Goal: Transaction & Acquisition: Purchase product/service

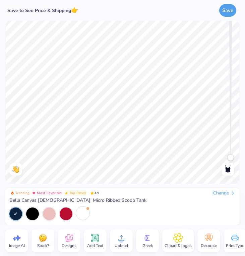
click at [80, 211] on div at bounding box center [82, 213] width 13 height 13
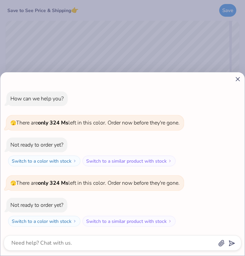
click at [236, 79] on icon at bounding box center [237, 79] width 7 height 7
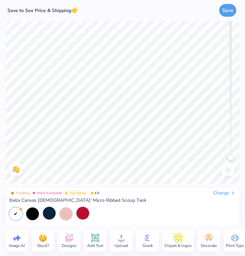
click at [46, 213] on div at bounding box center [49, 213] width 13 height 13
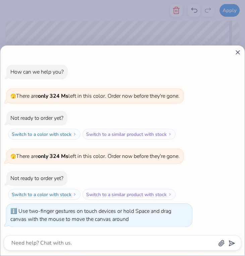
drag, startPoint x: 232, startPoint y: 178, endPoint x: 230, endPoint y: 160, distance: 17.9
click at [230, 159] on body "Apply Color Rotate Alignment Arrange Advance Trending Most Favorited Top Rated …" at bounding box center [122, 128] width 245 height 256
click at [233, 53] on div at bounding box center [122, 52] width 237 height 7
click at [235, 53] on icon at bounding box center [237, 52] width 7 height 7
type textarea "x"
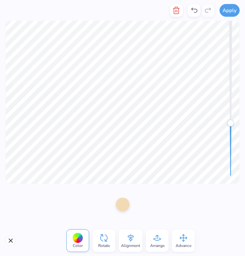
drag, startPoint x: 230, startPoint y: 159, endPoint x: 230, endPoint y: 124, distance: 34.5
click at [230, 124] on div "Accessibility label" at bounding box center [230, 123] width 7 height 7
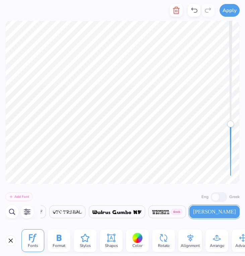
scroll to position [0, 0]
type textarea "coastal"
click at [136, 232] on div "Color" at bounding box center [137, 240] width 23 height 23
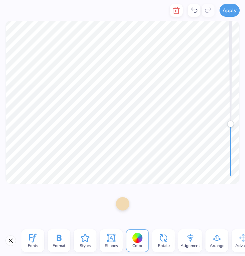
click at [122, 205] on div at bounding box center [122, 203] width 13 height 13
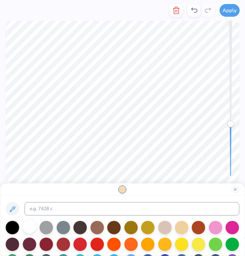
click at [32, 226] on div at bounding box center [29, 226] width 13 height 13
click at [231, 14] on button "Apply" at bounding box center [229, 9] width 20 height 13
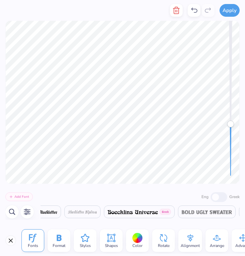
scroll to position [0, 0]
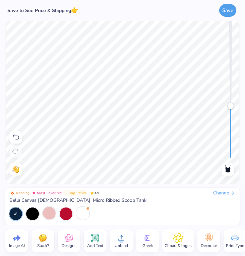
click at [15, 138] on icon at bounding box center [16, 137] width 8 height 8
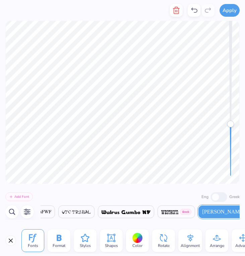
scroll to position [0, 13049]
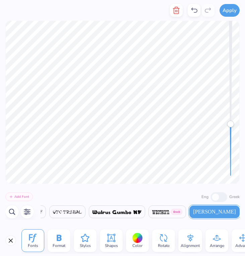
click at [188, 7] on div at bounding box center [194, 10] width 13 height 13
click at [192, 10] on icon at bounding box center [194, 10] width 6 height 5
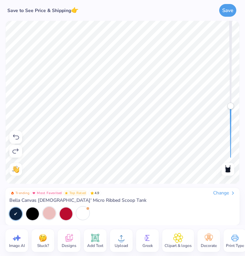
click at [18, 134] on icon at bounding box center [16, 137] width 8 height 8
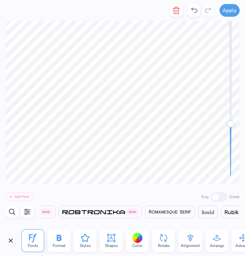
scroll to position [0, 10887]
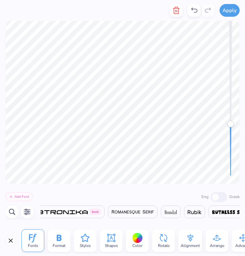
click at [191, 7] on icon at bounding box center [194, 10] width 8 height 8
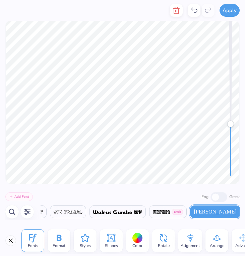
scroll to position [0, 13049]
click at [189, 12] on div at bounding box center [194, 10] width 13 height 13
type textarea "C"
type textarea "c"
type textarea "a"
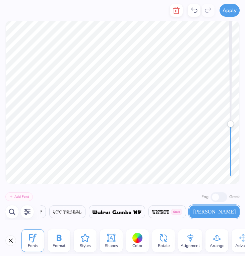
type textarea "r"
type textarea "o"
type textarea "l"
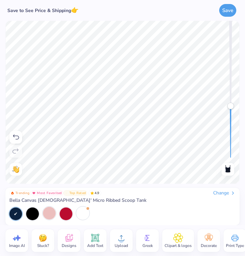
click at [14, 142] on div at bounding box center [15, 137] width 13 height 13
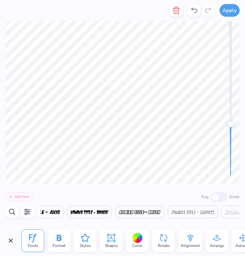
scroll to position [0, 7187]
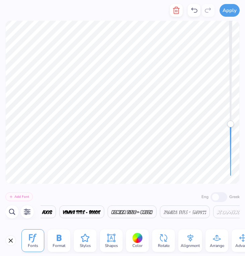
type textarea "i"
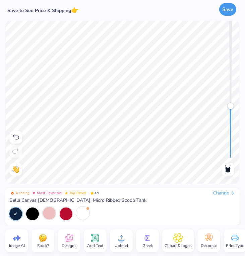
click at [226, 9] on button "Save" at bounding box center [227, 9] width 17 height 13
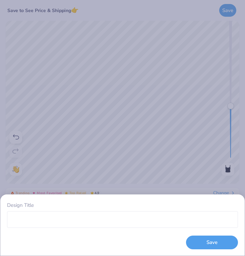
click at [120, 149] on div "Design Title Save" at bounding box center [122, 128] width 245 height 256
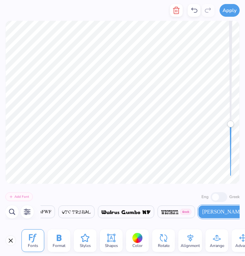
scroll to position [0, 13049]
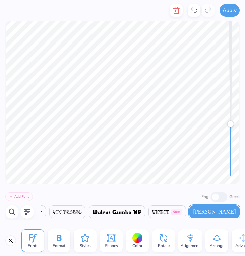
type textarea "n"
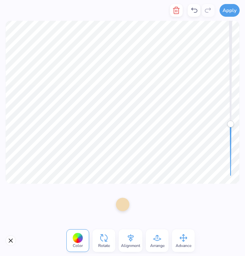
click at [82, 231] on div "Color" at bounding box center [77, 240] width 23 height 23
click at [122, 209] on div at bounding box center [122, 203] width 13 height 13
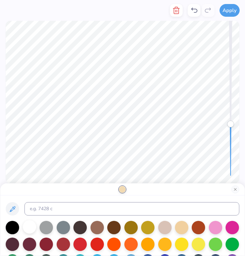
click at [33, 227] on div at bounding box center [29, 226] width 13 height 13
click at [232, 12] on button "Apply" at bounding box center [229, 9] width 20 height 13
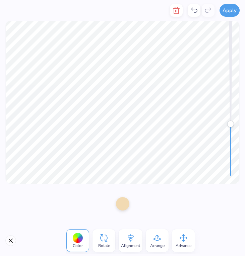
click at [122, 206] on div at bounding box center [122, 203] width 13 height 13
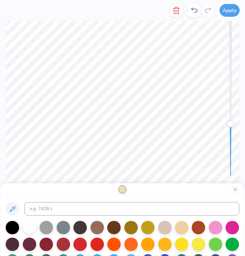
click at [31, 228] on div at bounding box center [29, 226] width 13 height 13
click at [232, 14] on button "Apply" at bounding box center [229, 9] width 20 height 13
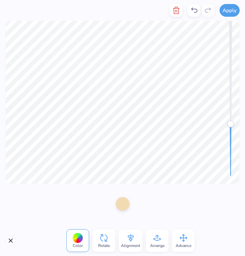
click at [120, 204] on div at bounding box center [122, 203] width 13 height 13
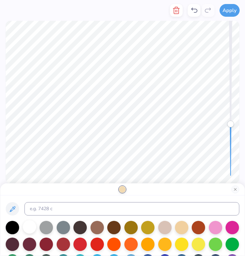
click at [31, 228] on div at bounding box center [29, 226] width 13 height 13
click at [223, 11] on button "Apply" at bounding box center [229, 9] width 20 height 13
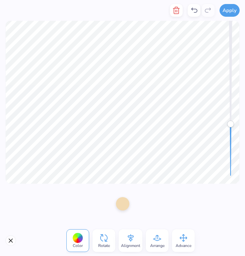
click at [119, 211] on div at bounding box center [123, 204] width 24 height 19
click at [123, 204] on div at bounding box center [122, 203] width 13 height 13
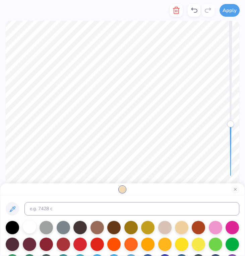
click at [30, 229] on div at bounding box center [29, 226] width 13 height 13
click at [227, 8] on button "Apply" at bounding box center [229, 9] width 20 height 13
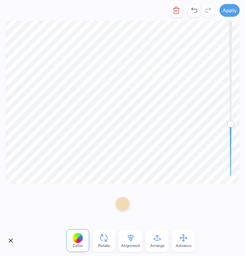
click at [120, 206] on div at bounding box center [122, 203] width 13 height 13
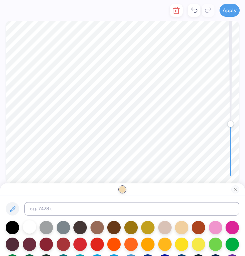
click at [29, 226] on div at bounding box center [29, 226] width 13 height 13
click at [224, 18] on div "Apply" at bounding box center [229, 10] width 20 height 21
click at [224, 12] on button "Apply" at bounding box center [229, 9] width 20 height 13
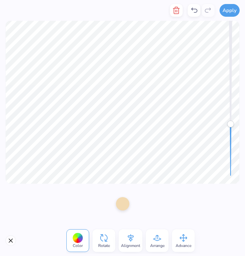
click at [116, 201] on div at bounding box center [122, 203] width 13 height 13
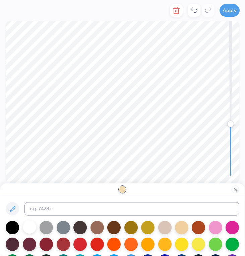
click at [24, 221] on div at bounding box center [29, 226] width 13 height 13
click at [25, 224] on div at bounding box center [29, 226] width 13 height 13
click at [234, 10] on button "Apply" at bounding box center [229, 9] width 20 height 13
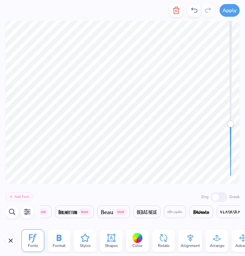
scroll to position [0, 3193]
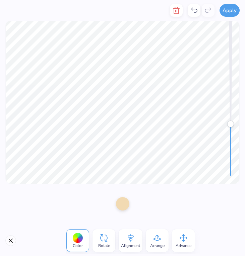
click at [120, 207] on div at bounding box center [122, 203] width 13 height 13
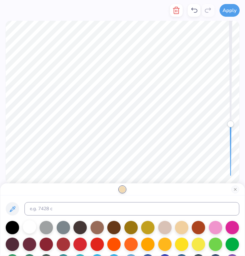
click at [27, 229] on div at bounding box center [29, 226] width 13 height 13
click at [227, 14] on button "Apply" at bounding box center [229, 9] width 20 height 13
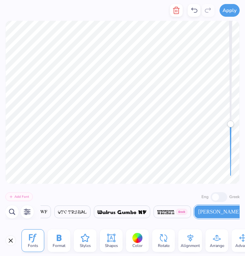
scroll to position [0, 13049]
click at [133, 238] on div at bounding box center [137, 238] width 10 height 10
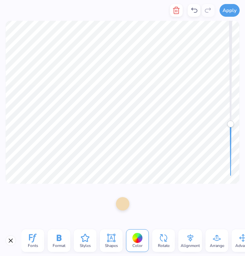
click at [120, 206] on div at bounding box center [122, 203] width 13 height 13
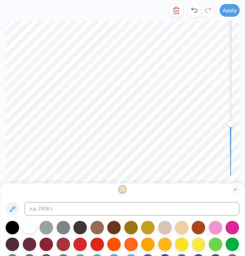
click at [32, 226] on div at bounding box center [29, 226] width 13 height 13
click at [226, 11] on button "Apply" at bounding box center [229, 9] width 20 height 13
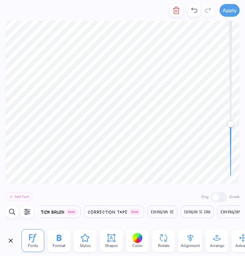
click at [126, 240] on div "Fonts Format Styles Shapes Color Rotate Alignment Arrange Advance Personalized …" at bounding box center [132, 241] width 223 height 26
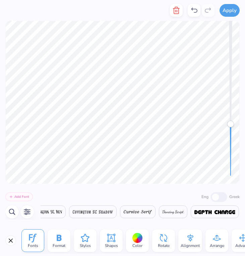
scroll to position [0, 3865]
click at [133, 240] on div at bounding box center [137, 238] width 10 height 10
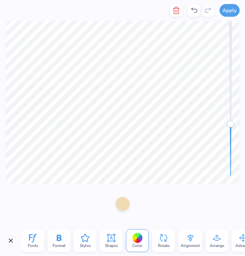
click at [121, 207] on div at bounding box center [122, 203] width 13 height 13
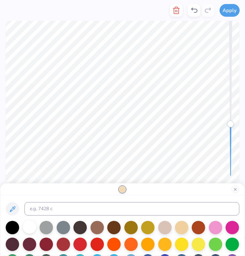
click at [28, 227] on div at bounding box center [29, 226] width 13 height 13
click at [229, 13] on button "Apply" at bounding box center [229, 9] width 20 height 13
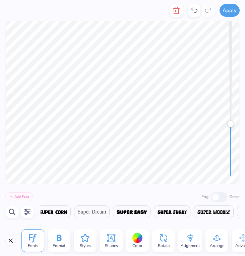
scroll to position [0, 12586]
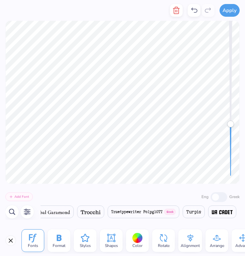
click at [132, 237] on div "Color" at bounding box center [137, 240] width 23 height 23
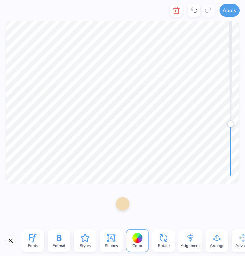
click at [125, 199] on div at bounding box center [122, 203] width 13 height 13
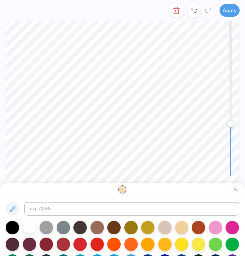
click at [29, 226] on div at bounding box center [29, 226] width 13 height 13
click at [225, 12] on button "Apply" at bounding box center [229, 9] width 20 height 13
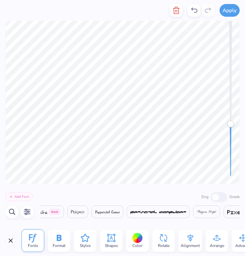
click at [125, 238] on div "Fonts Format Styles Shapes Color Rotate Alignment Arrange Advance Personalized …" at bounding box center [132, 241] width 223 height 26
click at [145, 242] on div "Color" at bounding box center [137, 240] width 23 height 23
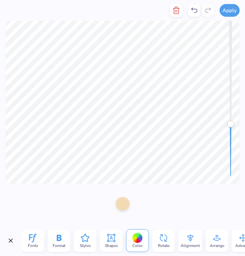
click at [126, 206] on div at bounding box center [122, 203] width 13 height 13
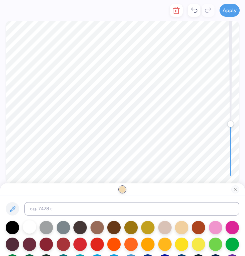
click at [31, 223] on div at bounding box center [29, 226] width 13 height 13
click at [227, 11] on button "Apply" at bounding box center [229, 9] width 20 height 13
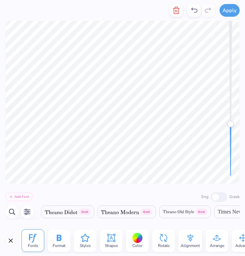
scroll to position [0, 12663]
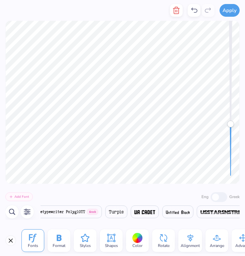
click at [133, 240] on div at bounding box center [137, 238] width 10 height 10
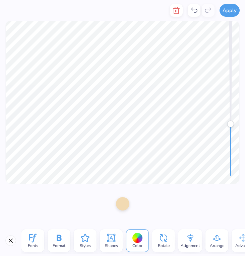
click at [125, 205] on div at bounding box center [122, 203] width 13 height 13
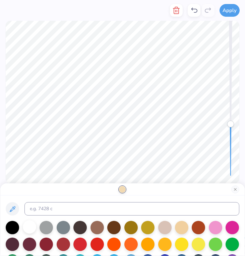
click at [28, 221] on div at bounding box center [29, 226] width 13 height 13
click at [233, 6] on button "Apply" at bounding box center [229, 9] width 20 height 13
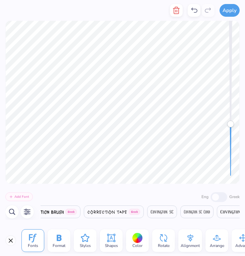
scroll to position [0, 3863]
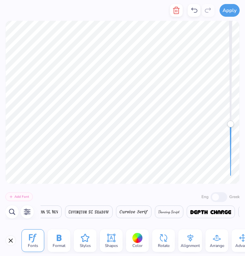
click at [130, 240] on div "Color" at bounding box center [137, 240] width 23 height 23
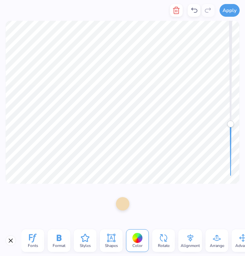
click at [120, 204] on div at bounding box center [122, 203] width 13 height 13
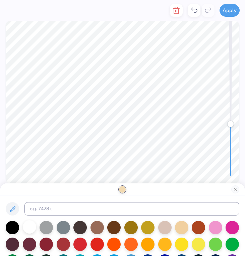
click at [32, 229] on div at bounding box center [29, 226] width 13 height 13
click at [220, 7] on button "Apply" at bounding box center [229, 9] width 20 height 13
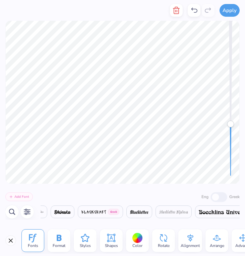
click at [138, 242] on div at bounding box center [137, 238] width 10 height 10
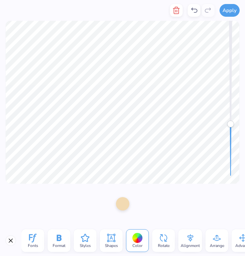
click at [125, 209] on div at bounding box center [122, 203] width 13 height 13
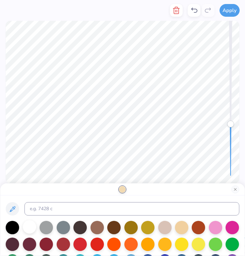
click at [24, 224] on div at bounding box center [29, 226] width 13 height 13
click at [226, 13] on button "Apply" at bounding box center [229, 9] width 20 height 13
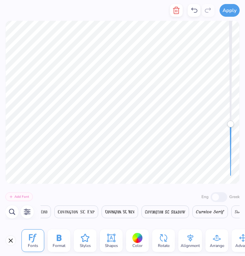
scroll to position [0, 3877]
click at [135, 240] on div at bounding box center [137, 238] width 10 height 10
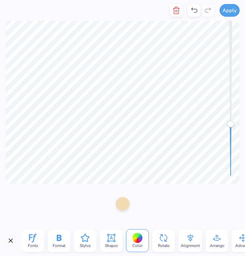
click at [124, 203] on div at bounding box center [122, 203] width 13 height 13
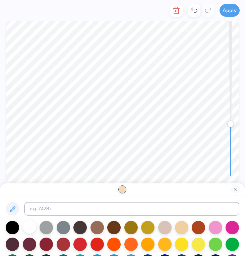
click at [27, 228] on div at bounding box center [29, 226] width 13 height 13
click at [228, 14] on button "Apply" at bounding box center [229, 9] width 20 height 13
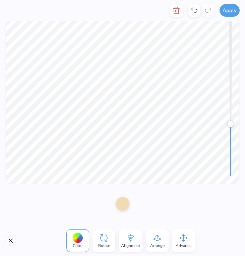
click at [127, 206] on div at bounding box center [122, 203] width 13 height 13
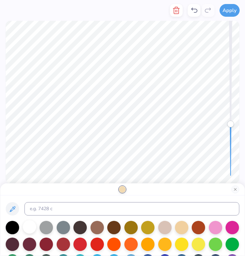
click at [30, 227] on div at bounding box center [29, 226] width 13 height 13
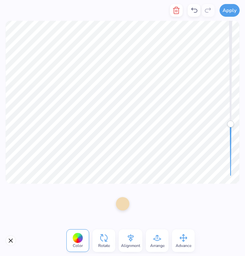
click at [122, 209] on div at bounding box center [122, 203] width 13 height 13
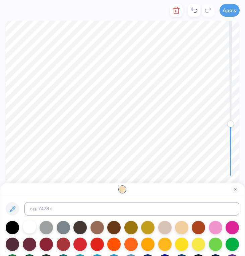
click at [23, 227] on div at bounding box center [29, 226] width 13 height 13
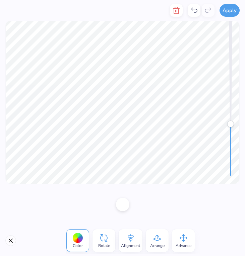
click at [12, 246] on div "Color Rotate Alignment Arrange Advance" at bounding box center [122, 240] width 245 height 31
click at [12, 241] on button "Close" at bounding box center [10, 240] width 11 height 11
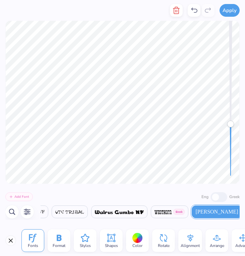
scroll to position [0, 13049]
type textarea "c"
type textarea "o"
type textarea "a"
type textarea "s"
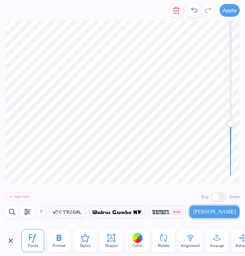
type textarea "t"
type textarea "a"
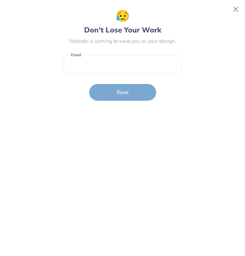
click at [83, 53] on body "Save to See Price & Shipping 👉 Save Image AI Stuck? Designs Add Text Upload Gre…" at bounding box center [122, 128] width 245 height 256
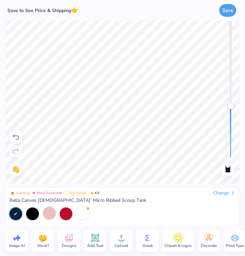
click at [150, 36] on body "Save to See Price & Shipping 👉 Save Image AI Stuck? Designs Add Text Upload Gre…" at bounding box center [122, 128] width 245 height 256
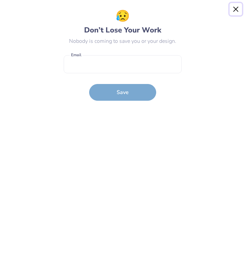
click at [235, 7] on button "Close" at bounding box center [235, 9] width 13 height 13
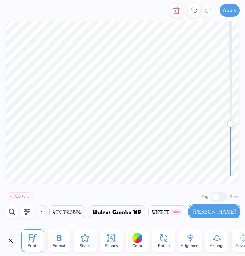
type textarea "t"
type textarea "l"
click at [227, 14] on button "Apply" at bounding box center [229, 9] width 20 height 13
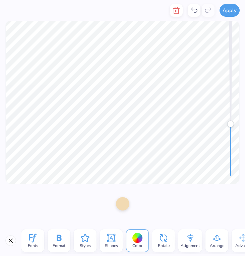
click at [128, 204] on div at bounding box center [122, 203] width 13 height 13
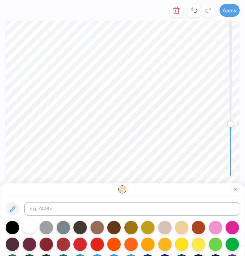
click at [36, 231] on div at bounding box center [29, 226] width 13 height 13
click at [30, 230] on div at bounding box center [29, 226] width 13 height 13
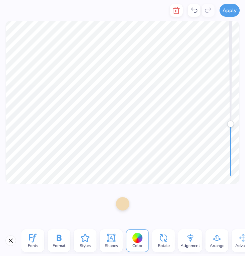
click at [128, 202] on div at bounding box center [122, 203] width 13 height 13
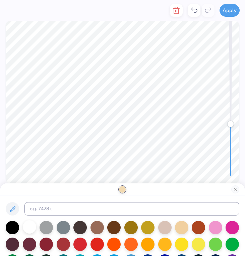
click at [29, 227] on div at bounding box center [29, 226] width 13 height 13
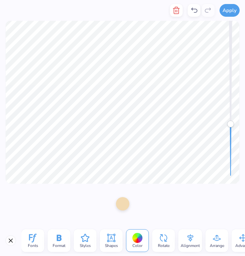
click at [123, 203] on div at bounding box center [122, 203] width 13 height 13
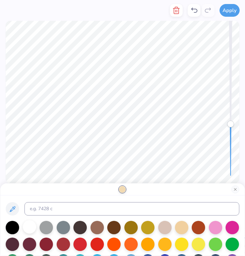
click at [31, 225] on div at bounding box center [29, 226] width 13 height 13
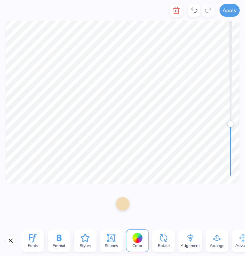
click at [121, 209] on div at bounding box center [122, 203] width 13 height 13
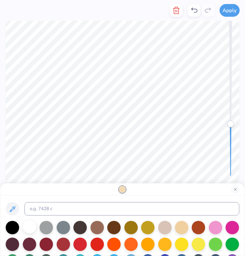
click at [26, 231] on div at bounding box center [29, 226] width 13 height 13
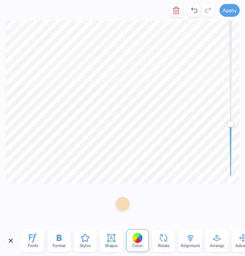
click at [121, 207] on div at bounding box center [122, 203] width 13 height 13
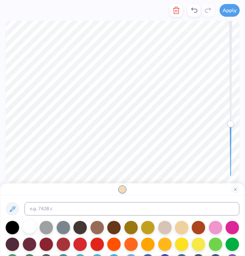
click at [34, 224] on div at bounding box center [29, 226] width 13 height 13
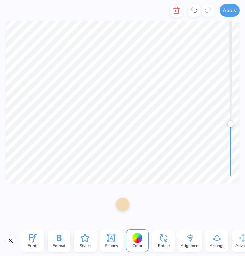
click at [130, 203] on div at bounding box center [122, 205] width 245 height 42
click at [126, 203] on div at bounding box center [122, 203] width 13 height 13
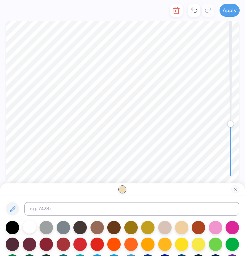
click at [32, 227] on div at bounding box center [29, 226] width 13 height 13
click at [229, 10] on button "Apply" at bounding box center [229, 9] width 20 height 13
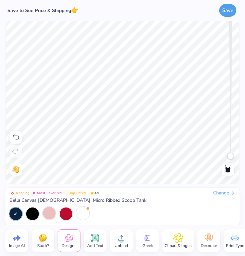
click at [222, 156] on div "Need help? Chat with us. Back" at bounding box center [122, 102] width 245 height 163
drag, startPoint x: 230, startPoint y: 156, endPoint x: 230, endPoint y: 142, distance: 14.1
click at [230, 142] on div "Accessibility label" at bounding box center [230, 142] width 7 height 7
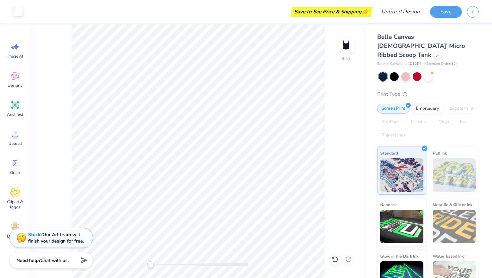
click at [152, 256] on div at bounding box center [198, 264] width 100 height 3
click at [153, 256] on div "Accessibility label" at bounding box center [152, 265] width 7 height 7
click at [245, 103] on div "Embroidery" at bounding box center [428, 108] width 32 height 10
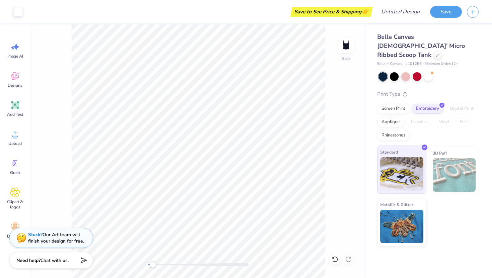
click at [245, 157] on img at bounding box center [402, 173] width 43 height 33
click at [245, 130] on div "Rhinestones" at bounding box center [394, 135] width 32 height 10
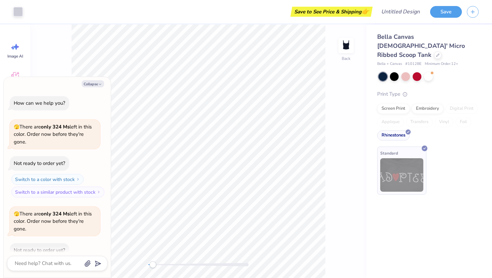
scroll to position [221, 0]
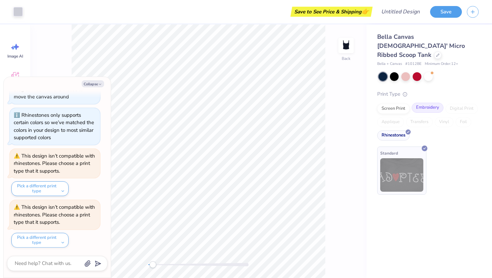
click at [245, 103] on div "Embroidery" at bounding box center [428, 108] width 32 height 10
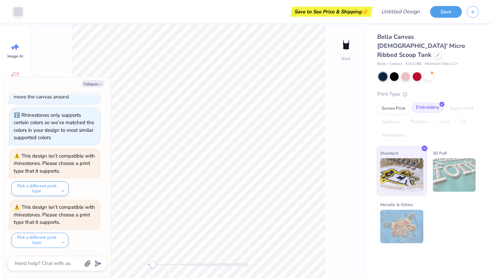
scroll to position [262, 0]
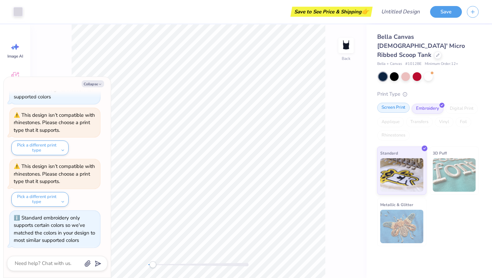
click at [245, 103] on div "Screen Print" at bounding box center [394, 108] width 32 height 10
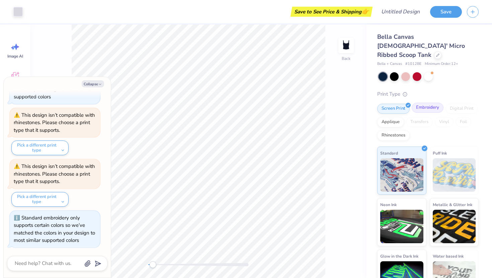
click at [245, 103] on div "Embroidery" at bounding box center [428, 108] width 32 height 10
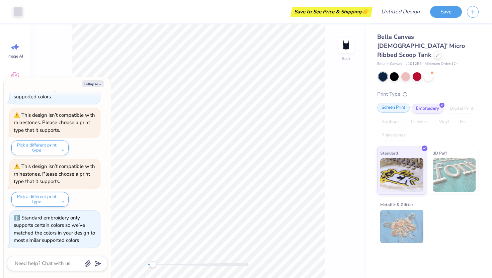
click at [245, 103] on div "Screen Print" at bounding box center [394, 108] width 32 height 10
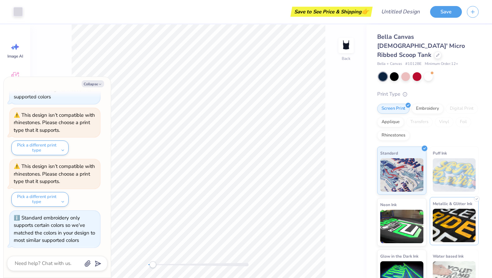
scroll to position [11, 0]
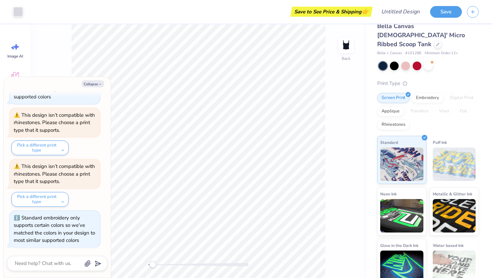
click at [245, 148] on img at bounding box center [454, 164] width 43 height 33
click at [245, 152] on img at bounding box center [454, 164] width 43 height 33
click at [245, 149] on img at bounding box center [454, 164] width 43 height 33
click at [245, 106] on div "Applique" at bounding box center [391, 111] width 27 height 10
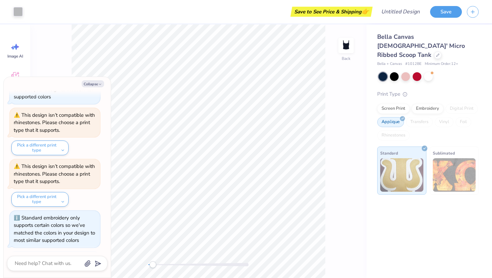
scroll to position [0, 0]
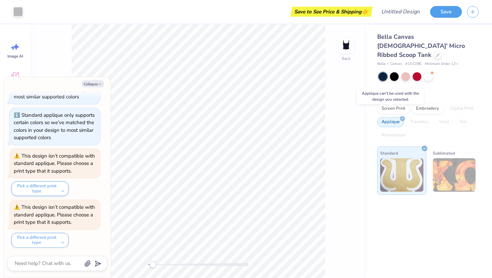
click at [245, 117] on div "Applique" at bounding box center [391, 122] width 27 height 10
click at [245, 103] on div "Screen Print" at bounding box center [394, 108] width 32 height 10
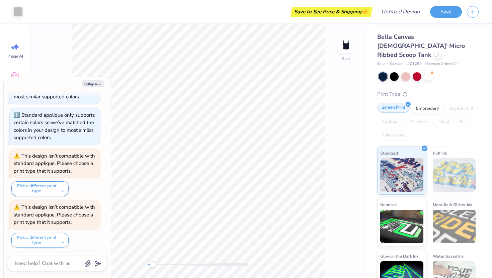
scroll to position [447, 0]
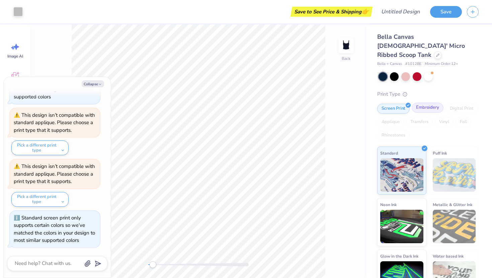
click at [245, 103] on div "Embroidery" at bounding box center [428, 108] width 32 height 10
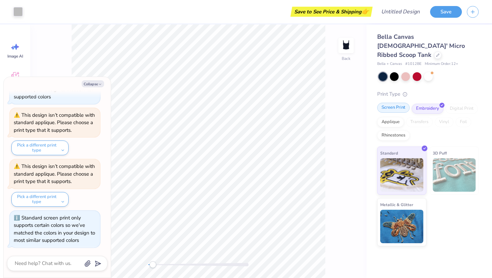
click at [245, 103] on div "Screen Print" at bounding box center [394, 108] width 32 height 10
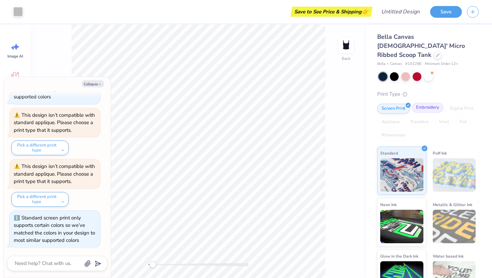
click at [245, 103] on div "Embroidery" at bounding box center [428, 108] width 32 height 10
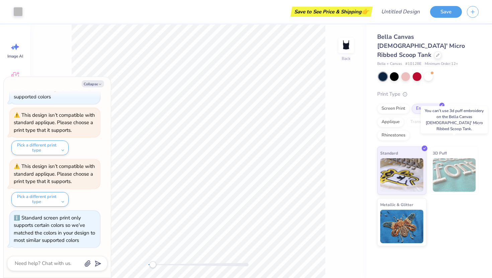
click at [245, 158] on img at bounding box center [454, 174] width 43 height 33
click at [245, 220] on div "Standard 3D Puff Metallic & Glitter" at bounding box center [428, 197] width 101 height 100
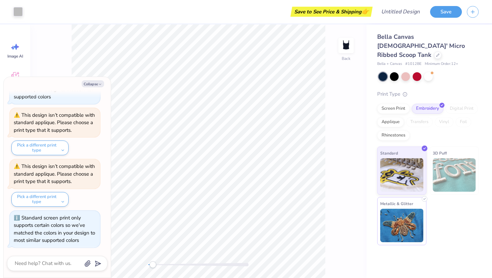
click at [245, 212] on img at bounding box center [402, 225] width 43 height 33
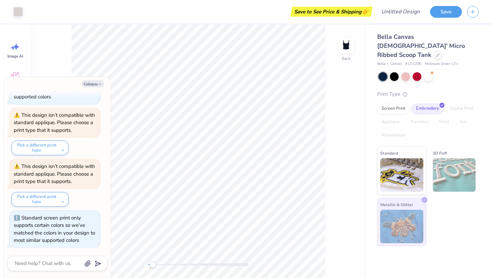
scroll to position [591, 0]
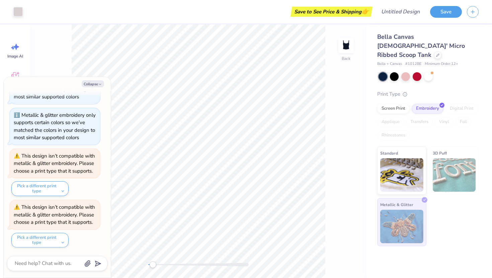
click at [245, 158] on img at bounding box center [454, 174] width 43 height 33
click at [245, 157] on img at bounding box center [402, 173] width 43 height 33
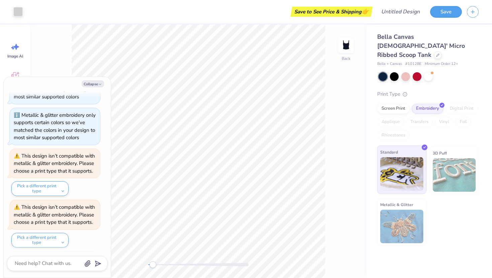
scroll to position [631, 0]
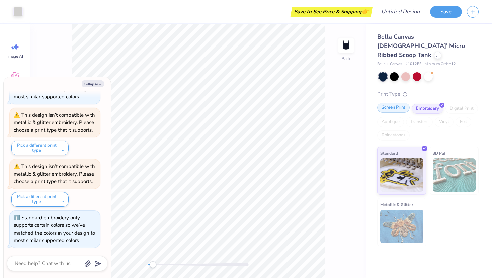
click at [245, 103] on div "Screen Print" at bounding box center [394, 108] width 32 height 10
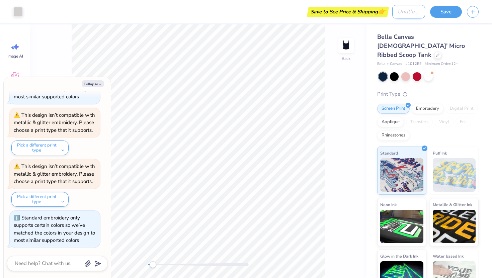
click at [245, 17] on input "Design Title" at bounding box center [409, 11] width 33 height 13
type textarea "x"
type input "c"
type textarea "x"
type input "cc"
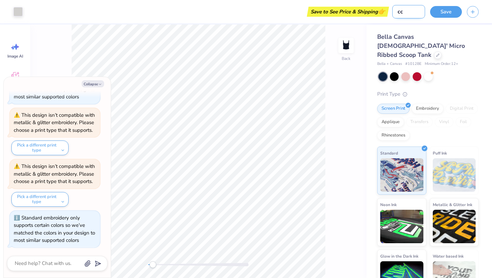
type textarea "x"
type input "ccc"
type textarea "x"
type input "cccu"
type textarea "x"
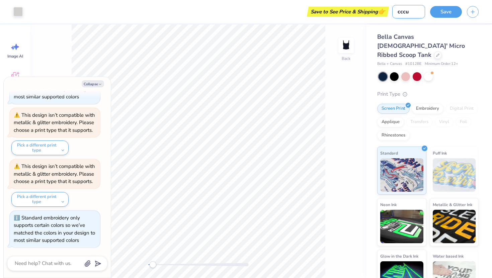
type input "ccc"
type textarea "x"
type input "cc"
type textarea "x"
type input "ccu"
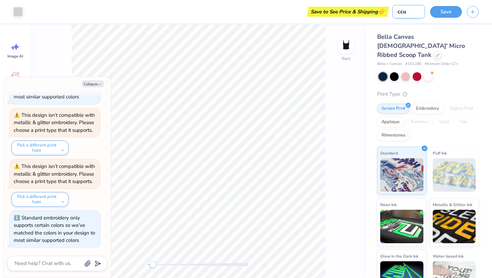
type textarea "x"
type input "ccu"
type textarea "x"
type input "ccu t"
type textarea "x"
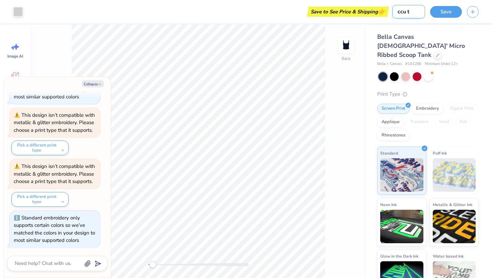
type input "ccu ta"
type textarea "x"
type input "ccu tan"
type textarea "x"
type input "ccu tank"
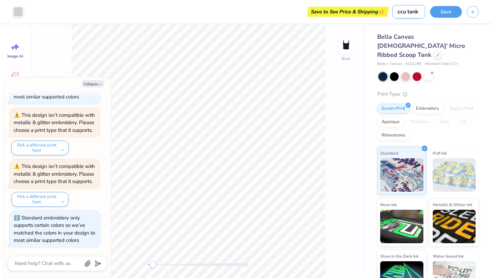
type textarea "x"
type input "ccu tank"
click at [245, 72] on div at bounding box center [428, 76] width 9 height 9
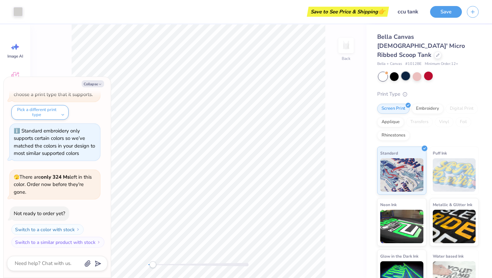
click at [245, 72] on div at bounding box center [406, 76] width 9 height 9
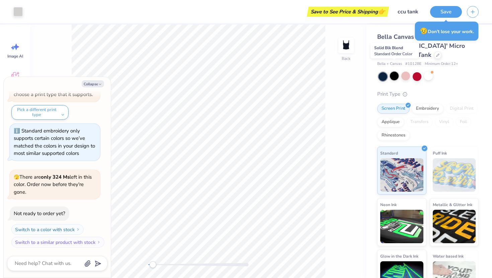
click at [245, 72] on div at bounding box center [394, 76] width 9 height 9
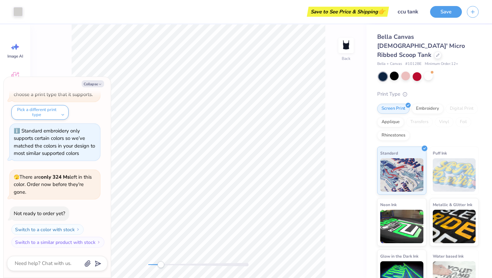
drag, startPoint x: 152, startPoint y: 266, endPoint x: 161, endPoint y: 267, distance: 8.7
click at [161, 256] on div "Accessibility label" at bounding box center [160, 265] width 7 height 7
click at [245, 8] on button "Save" at bounding box center [446, 11] width 32 height 12
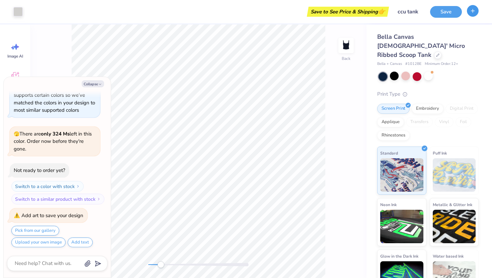
click at [245, 12] on icon "button" at bounding box center [473, 11] width 6 height 6
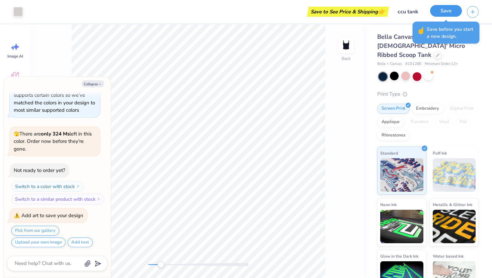
click at [245, 9] on button "Save" at bounding box center [446, 11] width 32 height 12
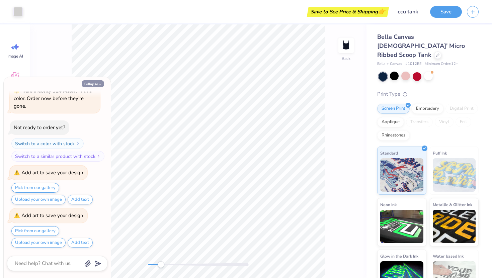
click at [95, 84] on button "Collapse" at bounding box center [93, 83] width 22 height 7
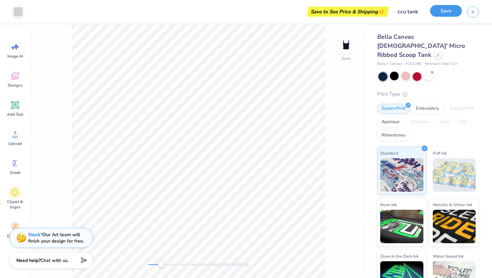
click at [245, 14] on button "Save" at bounding box center [446, 11] width 32 height 12
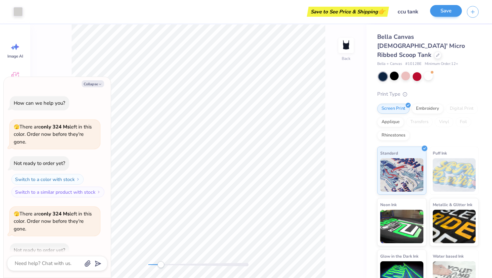
scroll to position [848, 0]
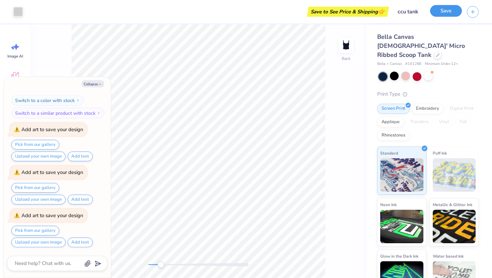
click at [245, 14] on button "Save" at bounding box center [446, 11] width 32 height 12
click at [245, 12] on icon "button" at bounding box center [473, 11] width 6 height 6
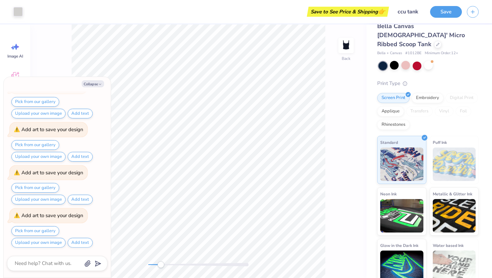
scroll to position [0, 0]
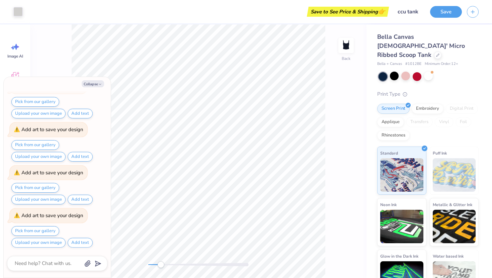
click at [245, 80] on div "Bella Canvas [DEMOGRAPHIC_DATA]' Micro Ribbed Scoop Tank Bella + Canvas # 1012B…" at bounding box center [428, 165] width 101 height 266
click at [245, 126] on div "Back" at bounding box center [198, 151] width 337 height 254
click at [87, 242] on button "Add text" at bounding box center [80, 243] width 25 height 10
type textarea "x"
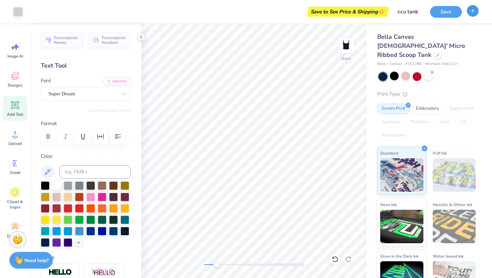
click at [245, 11] on button "button" at bounding box center [473, 11] width 12 height 12
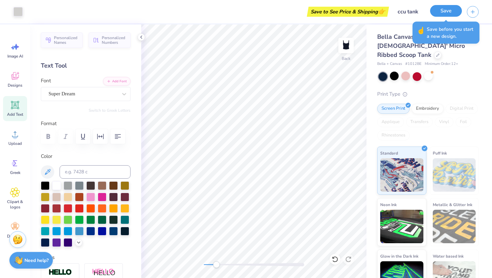
click at [245, 9] on button "Save" at bounding box center [446, 11] width 32 height 12
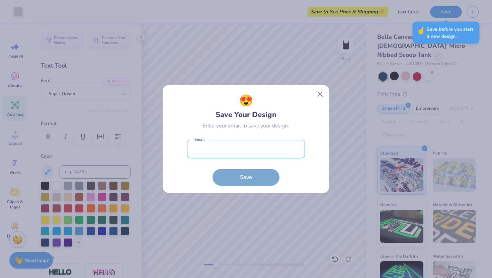
click at [245, 150] on input "email" at bounding box center [246, 149] width 118 height 18
type input "[EMAIL_ADDRESS][DOMAIN_NAME]"
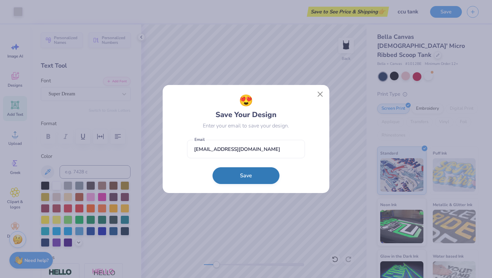
click at [227, 177] on button "Save" at bounding box center [246, 175] width 67 height 17
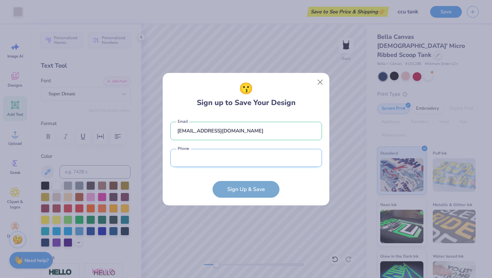
click at [213, 161] on input "tel" at bounding box center [246, 158] width 152 height 18
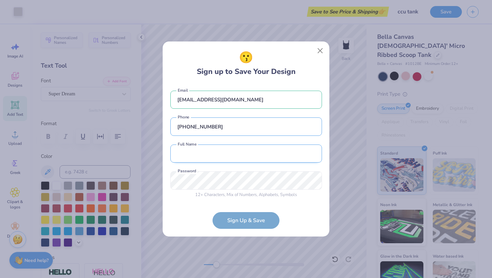
type input "[PHONE_NUMBER]"
click at [207, 158] on input "text" at bounding box center [246, 154] width 152 height 18
click at [201, 155] on input "[PERSON_NAME]" at bounding box center [246, 154] width 152 height 18
type input "[PERSON_NAME]"
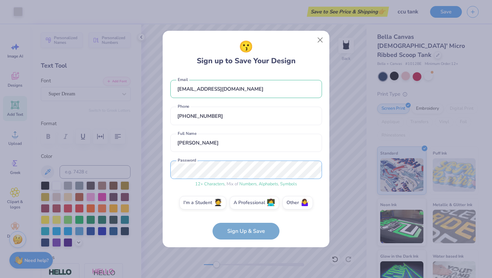
scroll to position [4, 0]
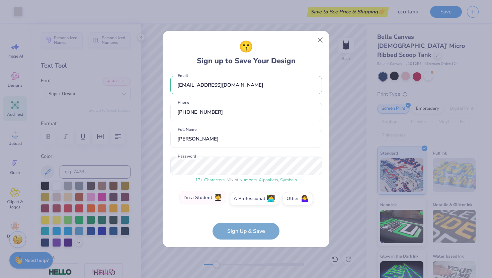
click at [210, 201] on label "I'm a Student 🧑‍🎓" at bounding box center [203, 197] width 47 height 13
click at [244, 203] on input "I'm a Student 🧑‍🎓" at bounding box center [246, 205] width 4 height 4
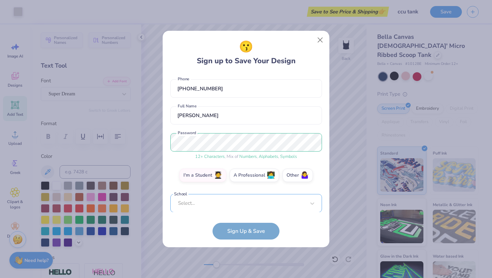
click at [190, 199] on div "Select..." at bounding box center [246, 203] width 152 height 18
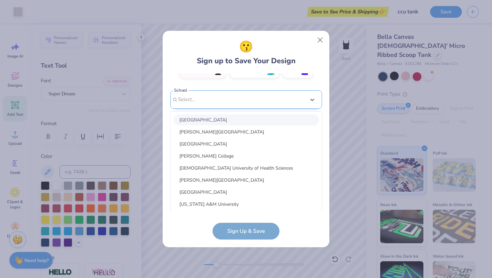
scroll to position [31, 0]
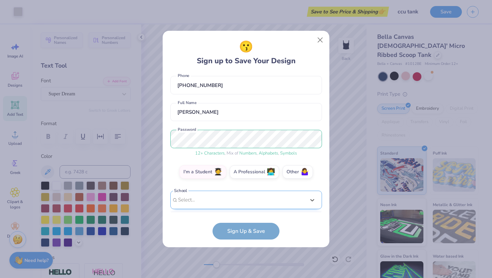
click at [213, 100] on div "[EMAIL_ADDRESS][DOMAIN_NAME] Email [PHONE_NUMBER] Phone [PERSON_NAME] Full Name…" at bounding box center [246, 142] width 152 height 139
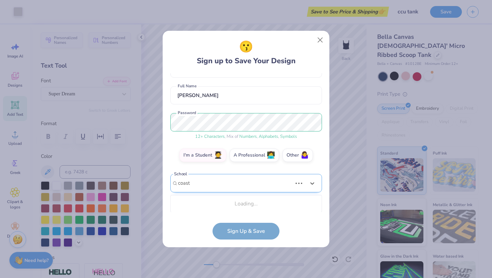
scroll to position [131, 0]
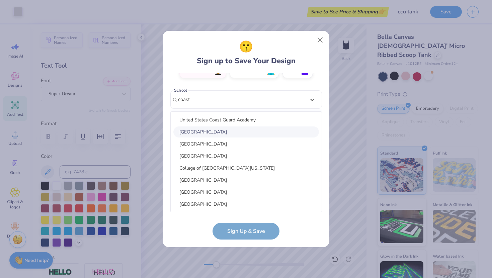
click at [212, 135] on div "[GEOGRAPHIC_DATA]" at bounding box center [247, 132] width 146 height 11
type input "coast"
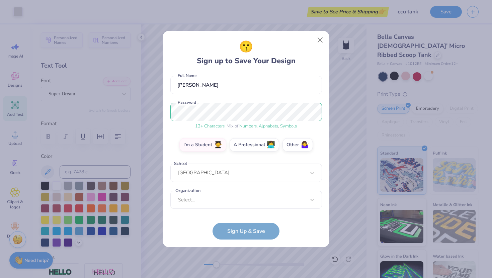
scroll to position [58, 0]
click at [229, 212] on div "[EMAIL_ADDRESS][DOMAIN_NAME] Email [PHONE_NUMBER] Phone [PERSON_NAME] Full Name…" at bounding box center [246, 142] width 152 height 139
click at [216, 200] on div "Select..." at bounding box center [246, 200] width 152 height 18
click at [229, 234] on form "[EMAIL_ADDRESS][DOMAIN_NAME] Email [PHONE_NUMBER] Phone [PERSON_NAME] Full Name…" at bounding box center [246, 156] width 152 height 167
click at [245, 229] on form "[EMAIL_ADDRESS][DOMAIN_NAME] Email [PHONE_NUMBER] Phone [PERSON_NAME] Full Name…" at bounding box center [246, 156] width 152 height 167
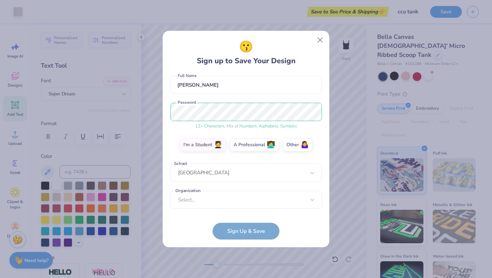
click at [230, 226] on form "[EMAIL_ADDRESS][DOMAIN_NAME] Email [PHONE_NUMBER] Phone [PERSON_NAME] Full Name…" at bounding box center [246, 156] width 152 height 167
click at [238, 204] on div "Select..." at bounding box center [246, 200] width 152 height 18
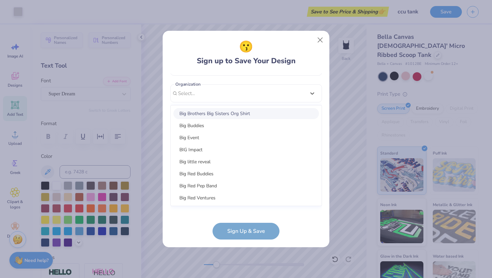
scroll to position [0, 0]
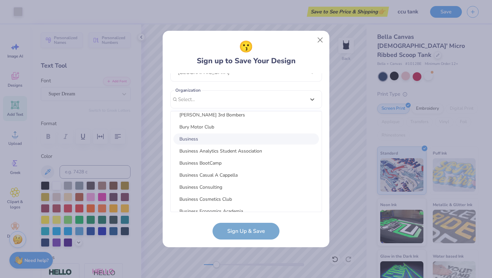
click at [192, 133] on div "100 Collegiate Women 14 East Magazine 180 Degrees Consulting 202 Society 2025 c…" at bounding box center [246, 162] width 151 height 100
click at [194, 139] on div "Business" at bounding box center [247, 139] width 146 height 11
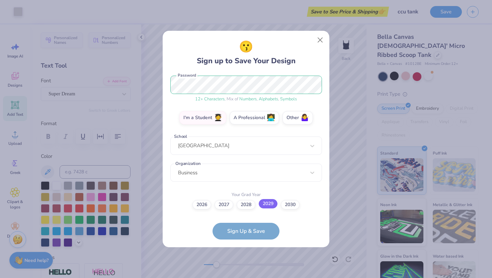
click at [245, 205] on label "2029" at bounding box center [268, 203] width 19 height 9
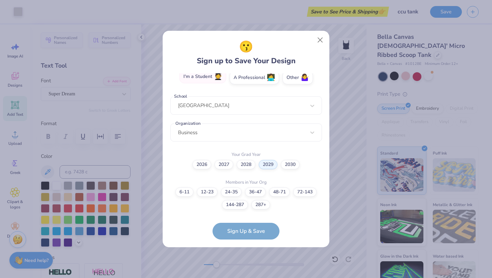
click at [208, 79] on label "I'm a Student 🧑‍🎓" at bounding box center [203, 76] width 47 height 13
click at [244, 203] on input "I'm a Student 🧑‍🎓" at bounding box center [246, 205] width 4 height 4
click at [245, 79] on label "Other 🤷‍♀️" at bounding box center [298, 76] width 30 height 13
click at [245, 203] on input "Other 🤷‍♀️" at bounding box center [246, 205] width 4 height 4
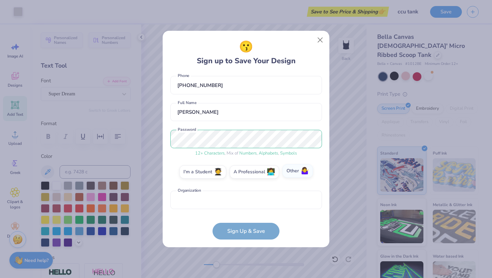
scroll to position [31, 0]
click at [245, 201] on input "text" at bounding box center [246, 200] width 152 height 18
click at [245, 170] on span "🤷‍♀️" at bounding box center [305, 171] width 8 height 8
click at [245, 203] on input "Other 🤷‍♀️" at bounding box center [246, 205] width 4 height 4
click at [245, 234] on form "[EMAIL_ADDRESS][DOMAIN_NAME] Email [PHONE_NUMBER] Phone [PERSON_NAME] Full Name…" at bounding box center [246, 156] width 152 height 167
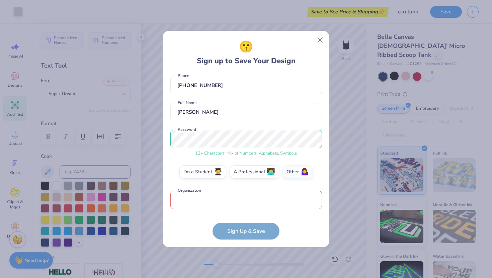
click at [239, 203] on input "text" at bounding box center [246, 200] width 152 height 18
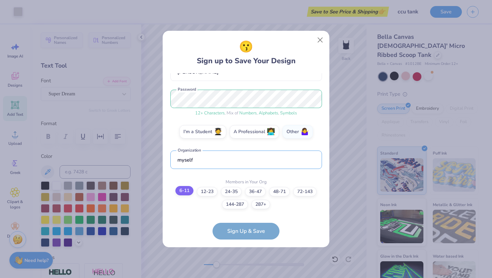
type input "myself"
click at [189, 193] on label "6-11" at bounding box center [185, 190] width 18 height 9
click at [244, 256] on input "6-11" at bounding box center [246, 269] width 4 height 4
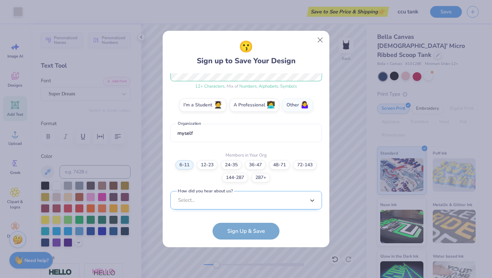
scroll to position [198, 0]
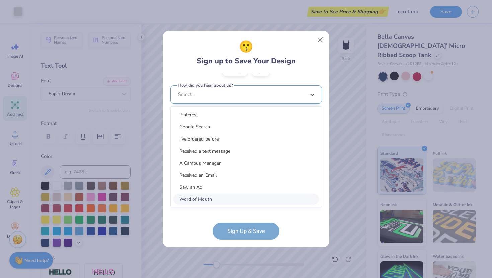
click at [217, 203] on div "option Word of Mouth focused, 8 of 15. 15 results available. Use Up and Down to…" at bounding box center [246, 146] width 152 height 122
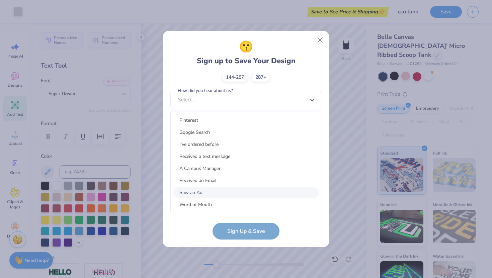
click at [206, 196] on div "Saw an Ad" at bounding box center [247, 192] width 146 height 11
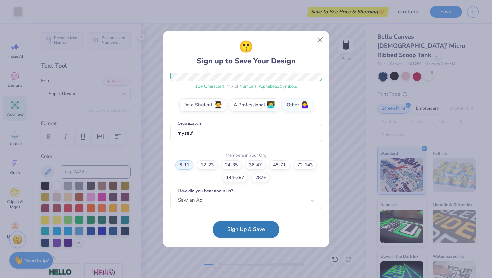
click at [238, 233] on button "Sign Up & Save" at bounding box center [246, 229] width 67 height 17
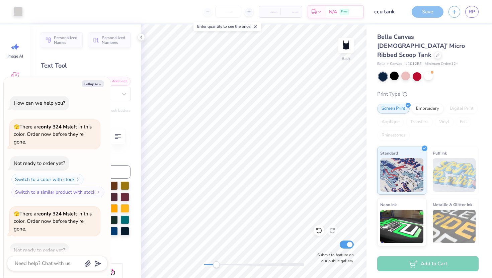
scroll to position [934, 0]
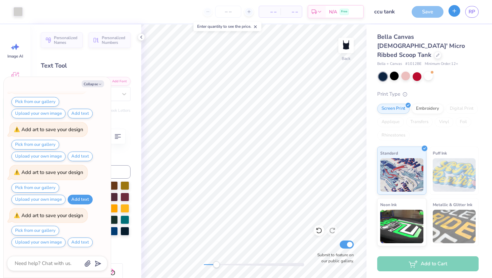
click at [245, 14] on button "button" at bounding box center [455, 11] width 12 height 12
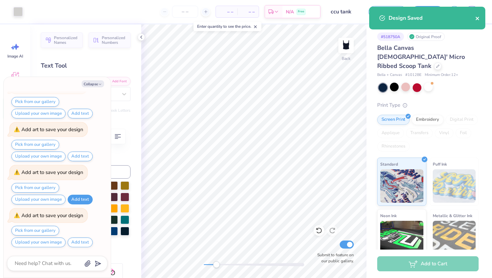
click at [245, 18] on icon "close" at bounding box center [478, 18] width 5 height 5
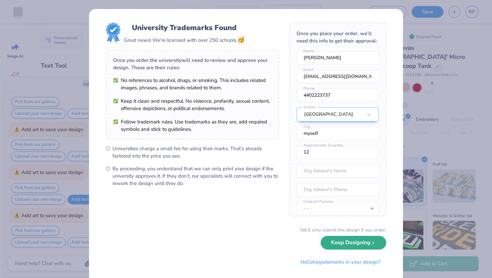
click at [245, 242] on button "Keep Designing" at bounding box center [354, 243] width 66 height 14
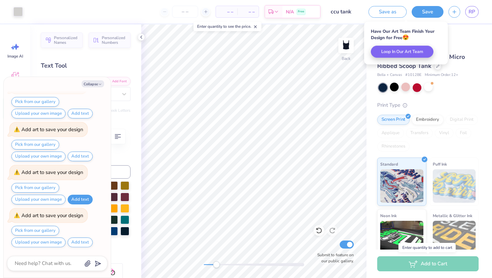
click at [245, 256] on div "Add to Cart" at bounding box center [428, 264] width 101 height 15
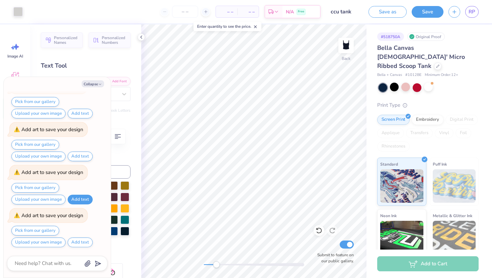
click at [245, 72] on div "Bella + Canvas # 1012BE Minimum Order: 12 +" at bounding box center [428, 75] width 101 height 6
click at [245, 16] on button "Save" at bounding box center [428, 11] width 32 height 12
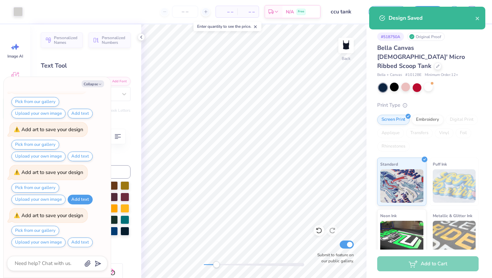
click at [245, 256] on div "Add to Cart" at bounding box center [428, 264] width 101 height 15
type textarea "x"
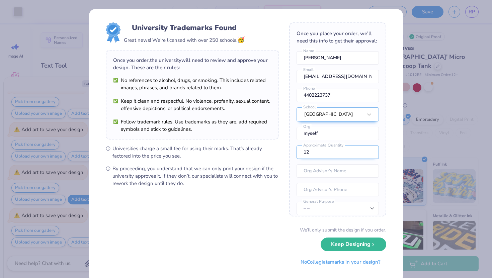
drag, startPoint x: 312, startPoint y: 154, endPoint x: 303, endPoint y: 152, distance: 9.5
click at [245, 152] on input "12" at bounding box center [338, 152] width 82 height 13
type input "1"
click at [245, 170] on input "text" at bounding box center [338, 170] width 82 height 13
type input "[PERSON_NAME]"
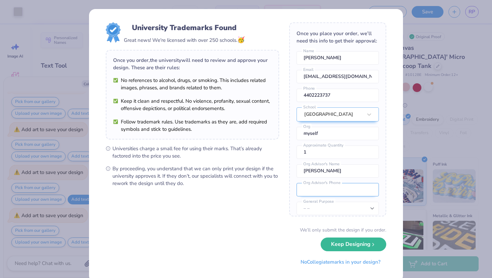
click at [245, 190] on input "tel" at bounding box center [338, 189] width 82 height 13
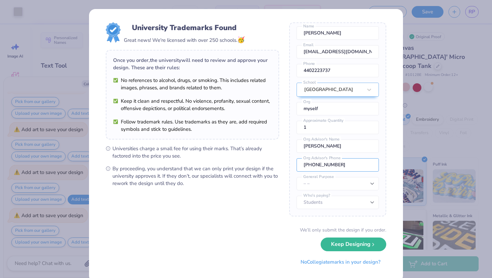
type input "[PHONE_NUMBER]"
click at [245, 184] on select "– – Member apparel for registered Student Organization / Department / School Fu…" at bounding box center [338, 183] width 82 height 13
select select "Resale outside the university"
click at [245, 177] on select "– – Member apparel for registered Student Organization / Department / School Fu…" at bounding box center [338, 183] width 82 height 13
click at [245, 202] on select "Students University" at bounding box center [338, 202] width 82 height 13
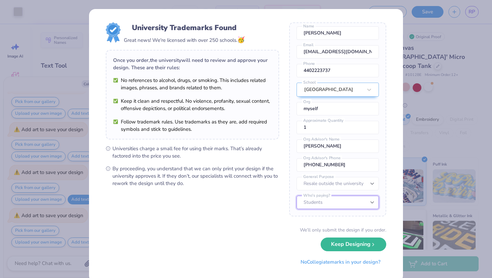
click at [245, 196] on select "Students University" at bounding box center [338, 202] width 82 height 13
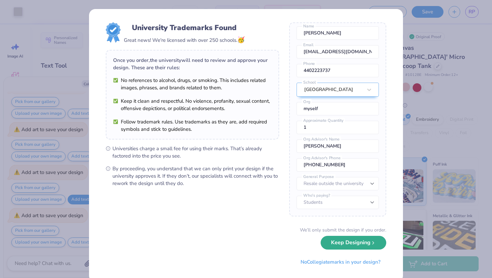
click at [245, 241] on button "Keep Designing" at bounding box center [354, 243] width 66 height 14
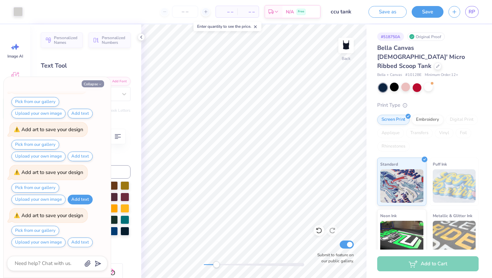
click at [99, 83] on icon "button" at bounding box center [100, 84] width 4 height 4
type textarea "x"
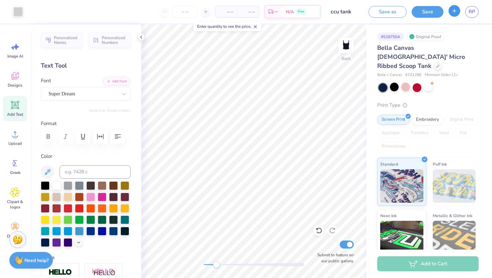
click at [245, 10] on icon "button" at bounding box center [455, 11] width 6 height 6
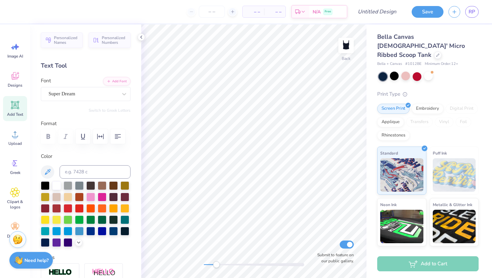
click at [245, 9] on span "– –" at bounding box center [274, 11] width 13 height 7
click at [245, 16] on div "– – Per Item" at bounding box center [253, 11] width 21 height 11
click at [245, 13] on span "N/A" at bounding box center [317, 12] width 8 height 7
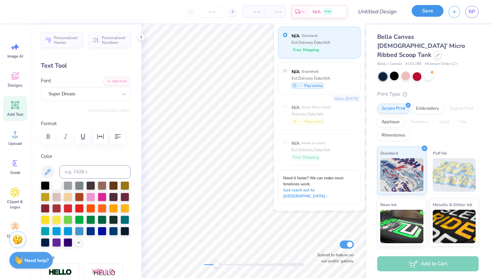
click at [245, 15] on button "Save" at bounding box center [428, 11] width 32 height 12
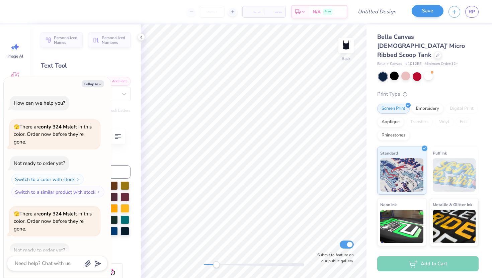
scroll to position [995, 0]
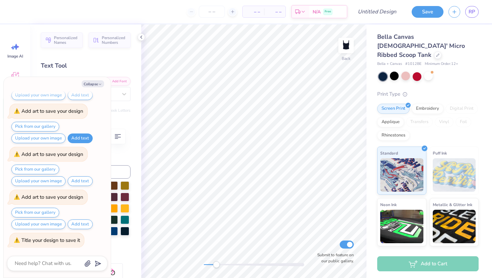
type textarea "x"
click at [245, 256] on div "Add to Cart" at bounding box center [428, 264] width 101 height 15
click at [245, 9] on span "RP" at bounding box center [472, 12] width 7 height 8
